Goal: Book appointment/travel/reservation

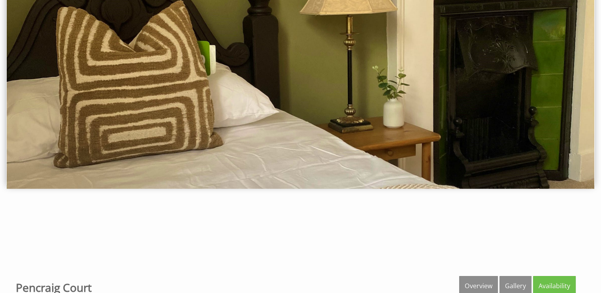
scroll to position [5, 0]
